Goal: Task Accomplishment & Management: Complete application form

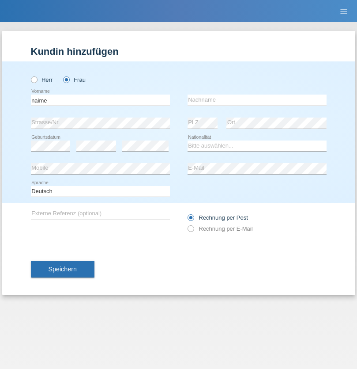
type input "naime"
click at [257, 100] on input "text" at bounding box center [257, 100] width 139 height 11
type input "llugiqi"
select select "CH"
radio input "true"
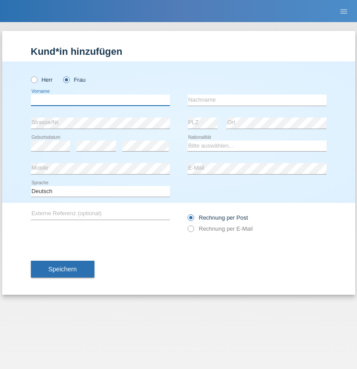
click at [100, 100] on input "text" at bounding box center [100, 100] width 139 height 11
type input "Shanas"
click at [257, 100] on input "text" at bounding box center [257, 100] width 139 height 11
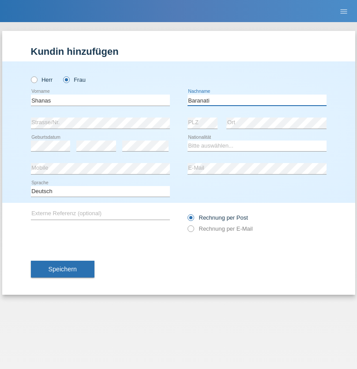
type input "Baranati"
select select "CH"
radio input "true"
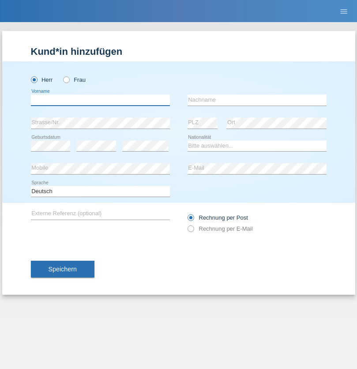
click at [100, 100] on input "text" at bounding box center [100, 100] width 139 height 11
type input "Khoshnaw"
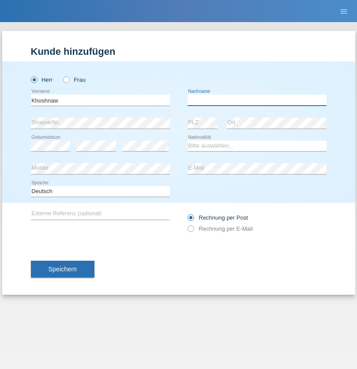
click at [257, 100] on input "text" at bounding box center [257, 100] width 139 height 11
type input "Abdulqadir"
select select "IR"
select select "C"
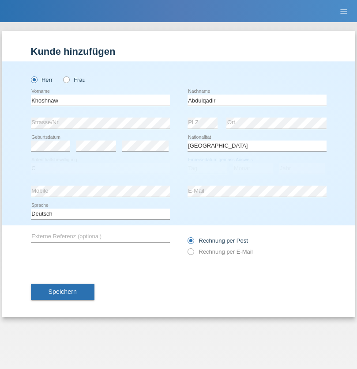
select select "03"
select select "09"
select select "2015"
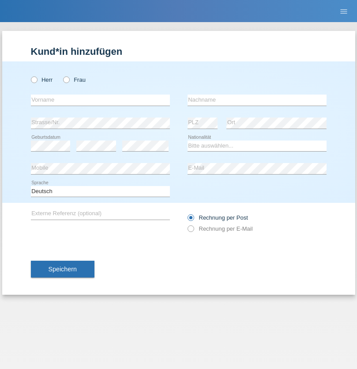
radio input "true"
click at [100, 100] on input "text" at bounding box center [100, 100] width 139 height 11
type input "Mustafa"
click at [257, 100] on input "text" at bounding box center [257, 100] width 139 height 11
type input "Sokol"
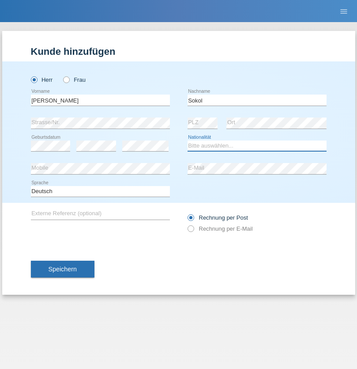
select select "XK"
select select "C"
select select "02"
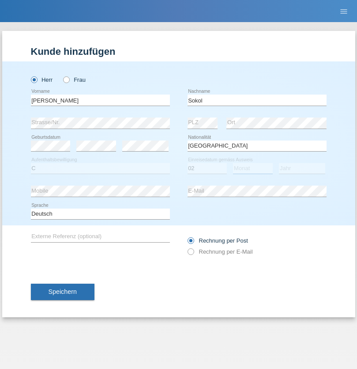
select select "08"
select select "1988"
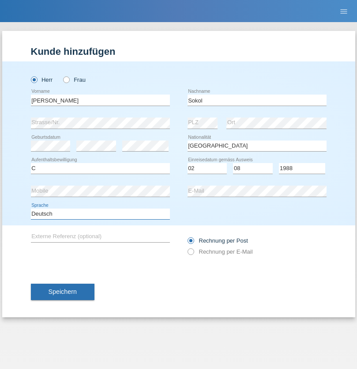
select select "en"
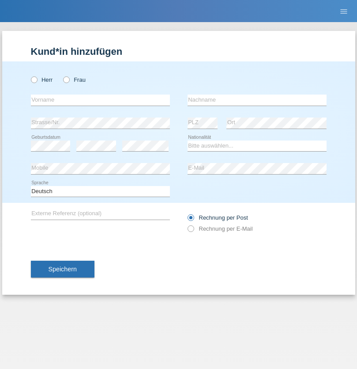
radio input "true"
click at [100, 100] on input "text" at bounding box center [100, 100] width 139 height 11
type input "[PERSON_NAME]"
click at [257, 100] on input "text" at bounding box center [257, 100] width 139 height 11
type input "Sokol"
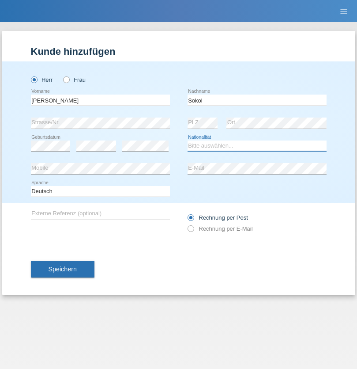
select select "XK"
select select "C"
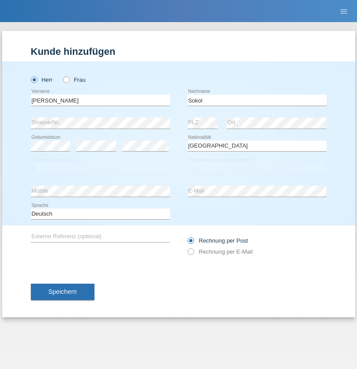
select select "02"
select select "08"
select select "1988"
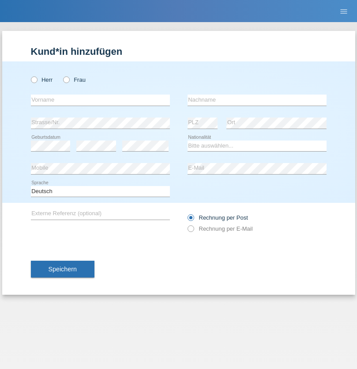
radio input "true"
click at [100, 100] on input "text" at bounding box center [100, 100] width 139 height 11
type input "[PERSON_NAME]"
click at [257, 100] on input "text" at bounding box center [257, 100] width 139 height 11
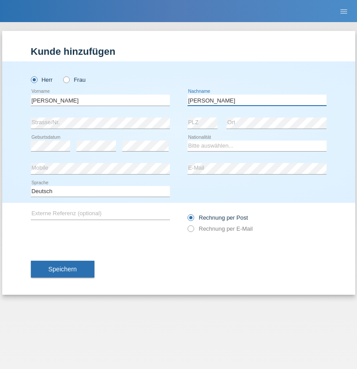
type input "[PERSON_NAME]"
select select "PL"
select select "C"
select select "11"
select select "01"
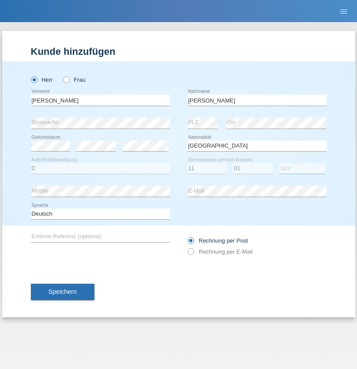
select select "2007"
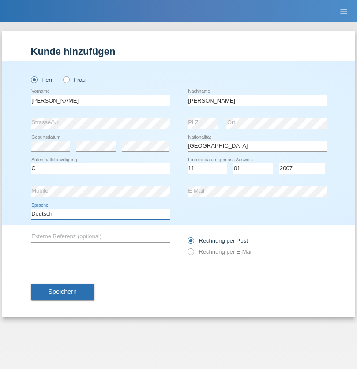
select select "en"
